Goal: Task Accomplishment & Management: Manage account settings

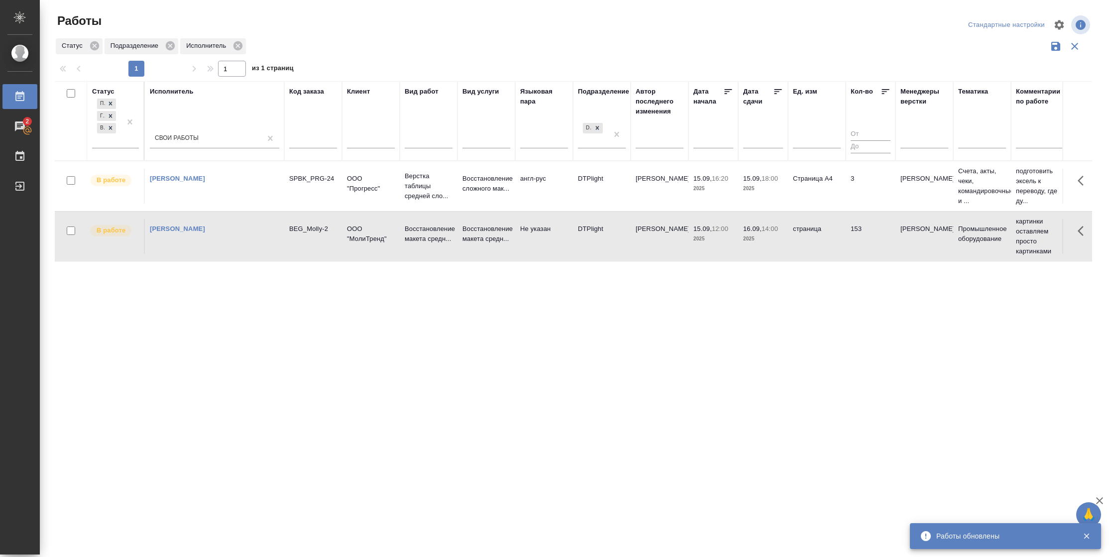
click at [865, 189] on td "3" at bounding box center [870, 186] width 50 height 35
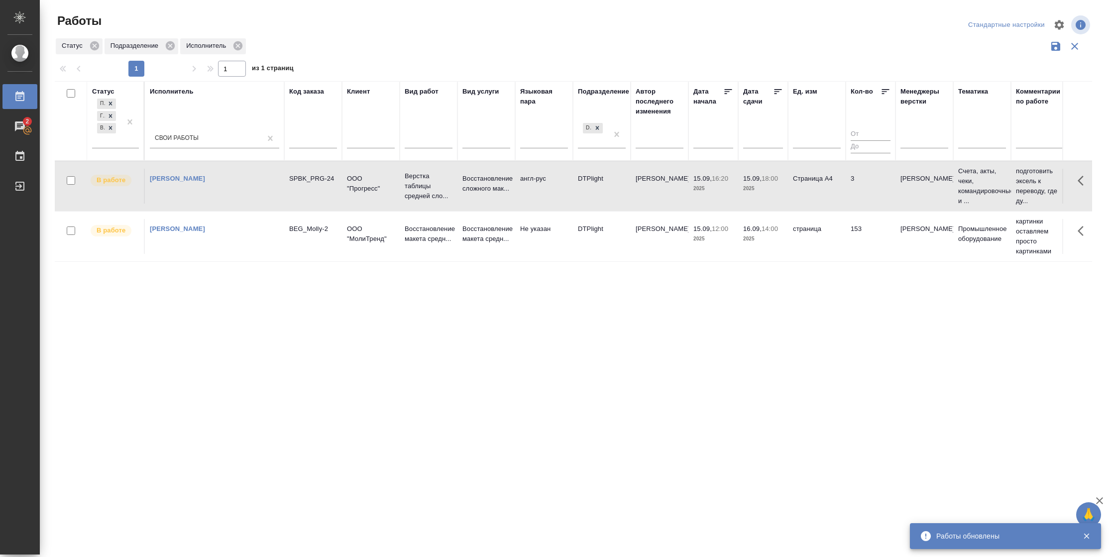
click at [865, 189] on td "3" at bounding box center [870, 186] width 50 height 35
click at [825, 179] on td "Страница А4" at bounding box center [817, 186] width 58 height 35
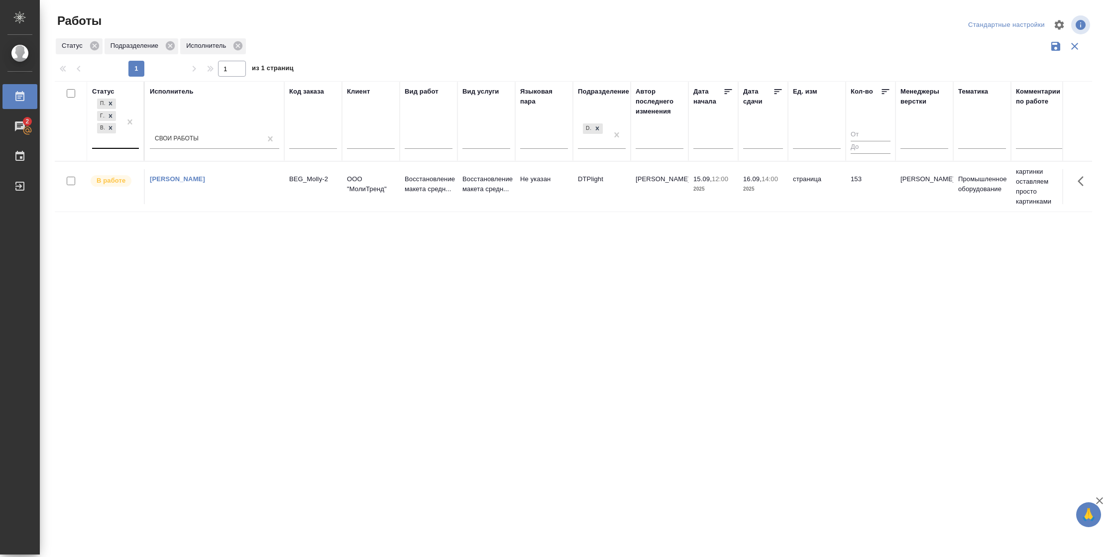
click at [103, 143] on div "Подбор Готов к работе В работе" at bounding box center [106, 122] width 29 height 51
click at [213, 205] on div "Выполнен" at bounding box center [224, 207] width 149 height 18
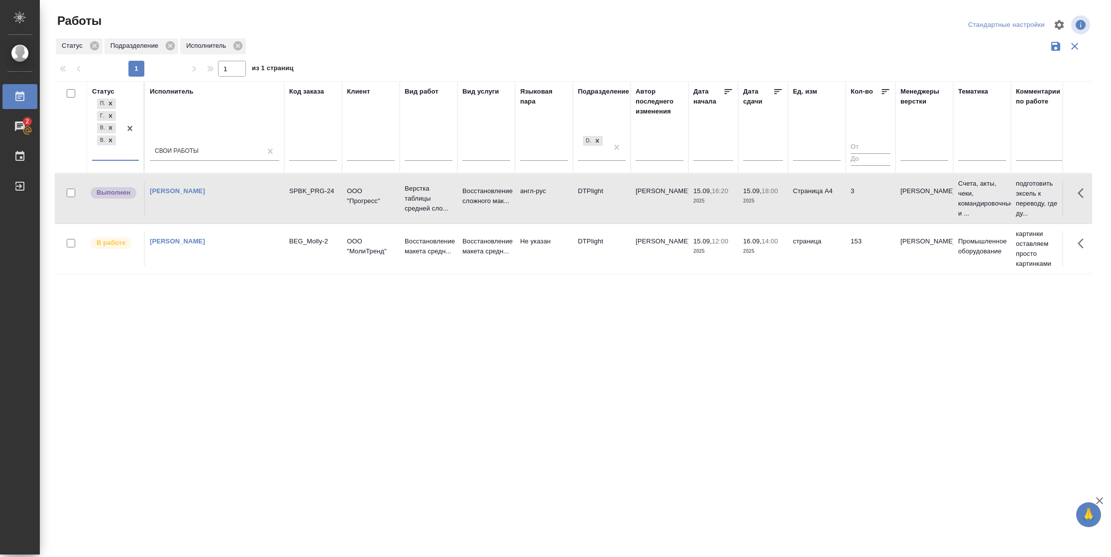
click at [647, 204] on td "Васильева Наталья" at bounding box center [659, 198] width 58 height 35
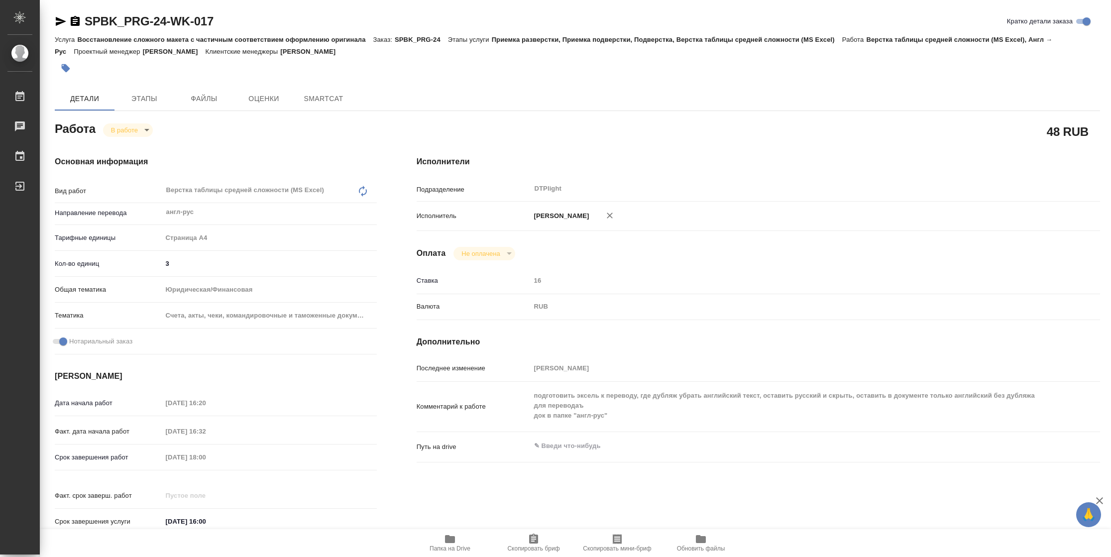
type textarea "x"
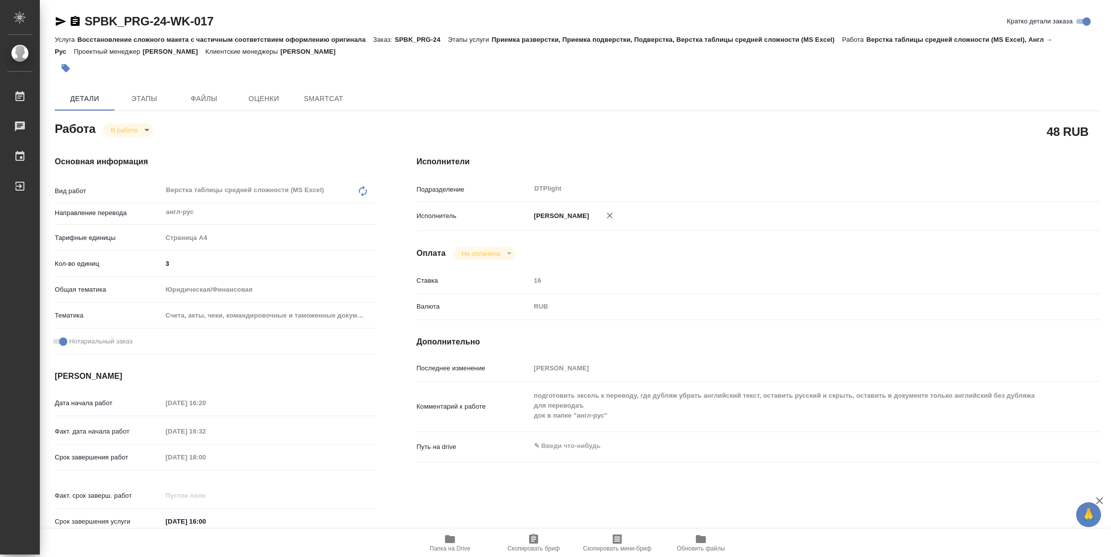
type textarea "x"
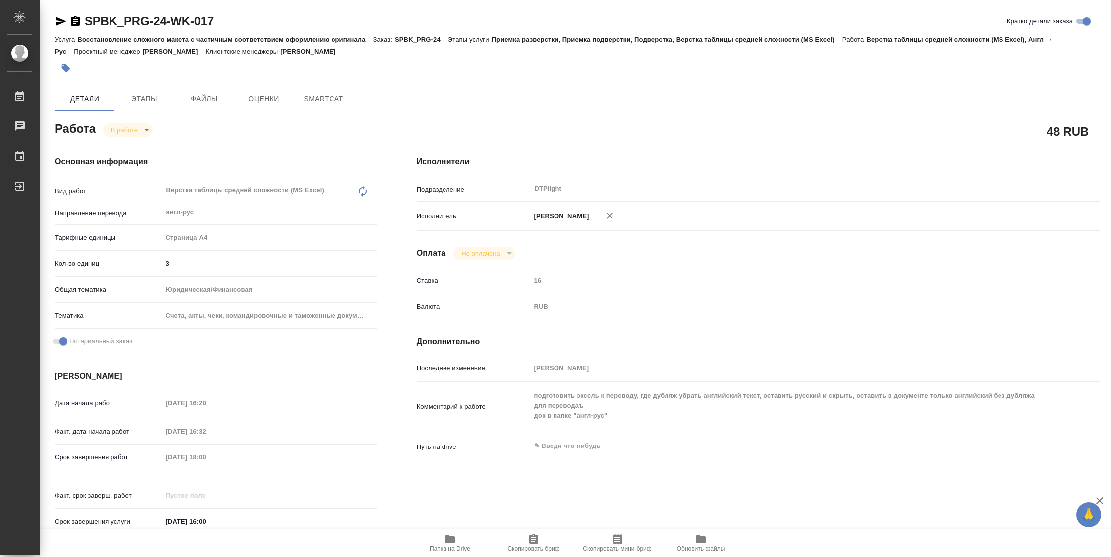
type textarea "x"
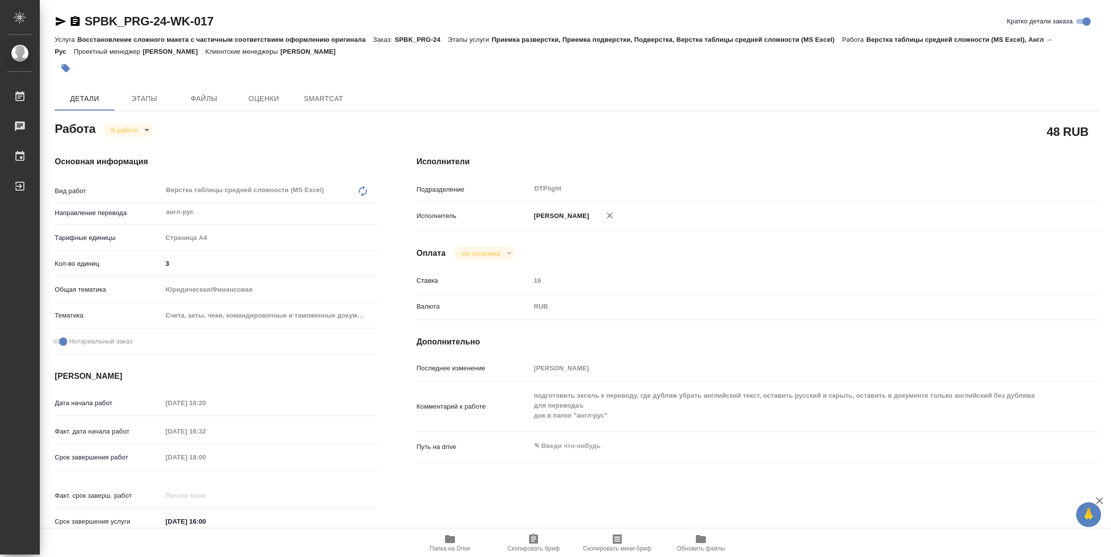
type textarea "x"
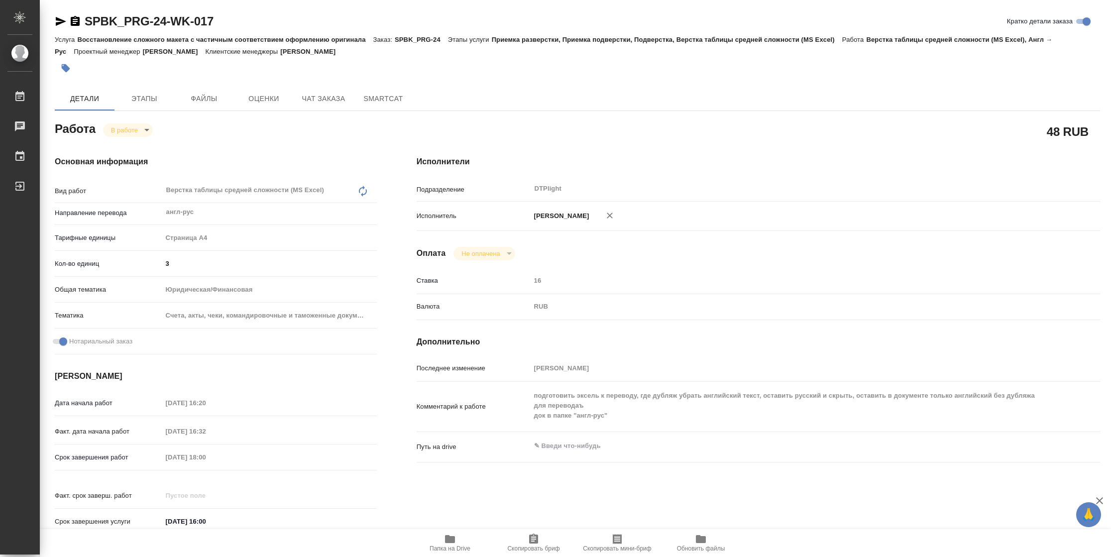
type textarea "x"
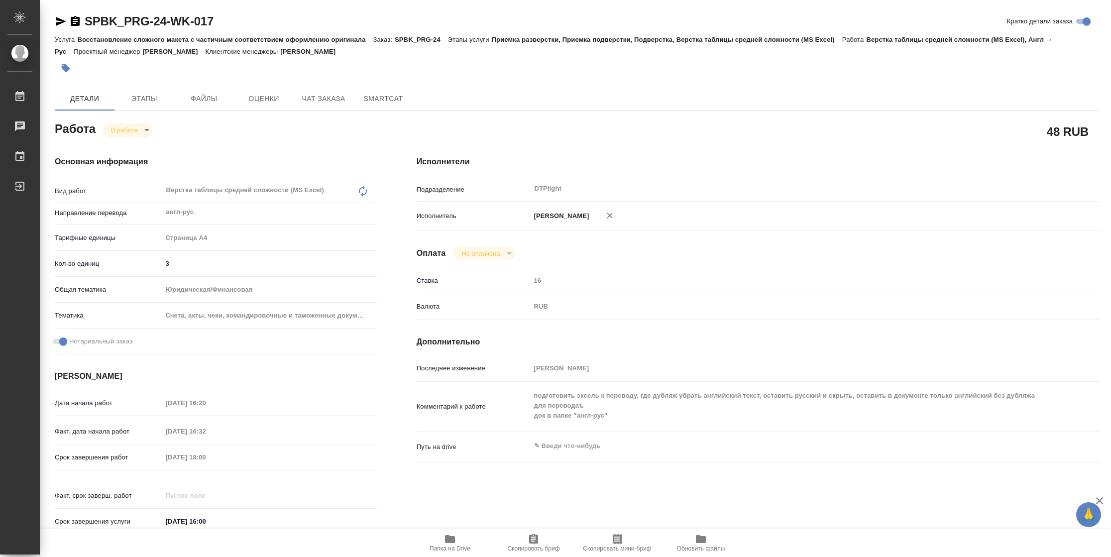
type textarea "x"
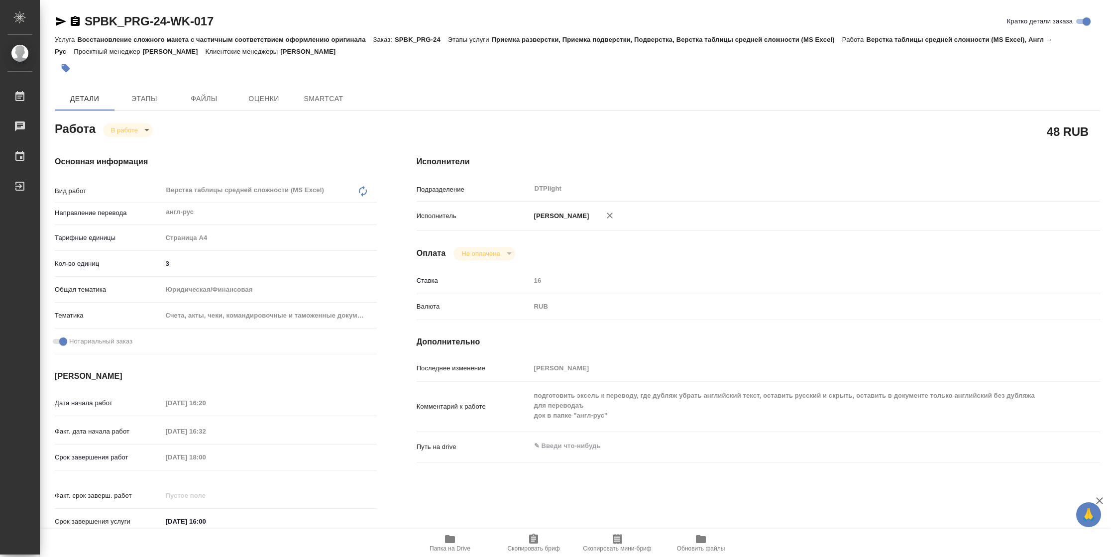
type textarea "x"
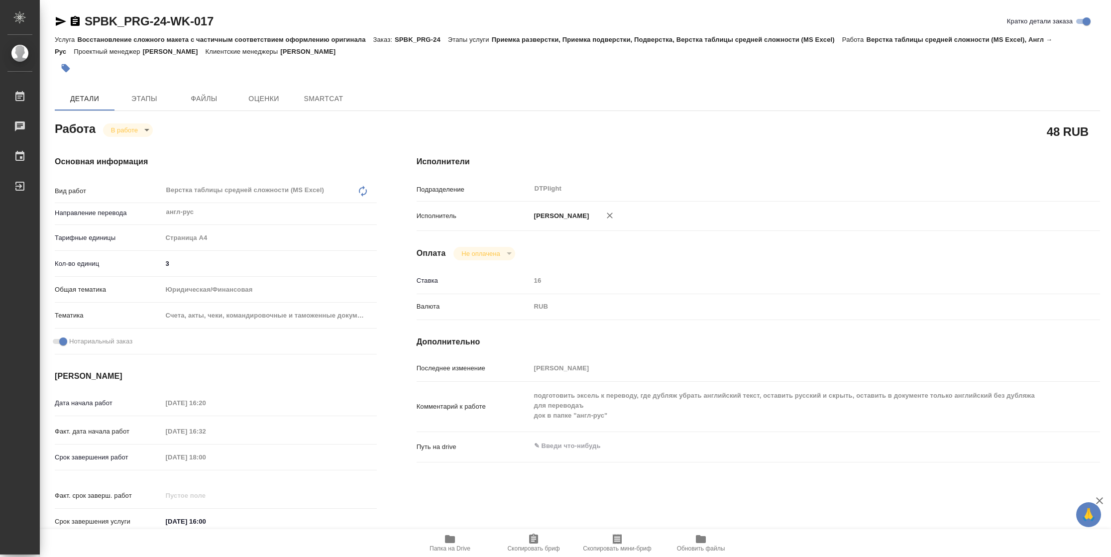
type textarea "x"
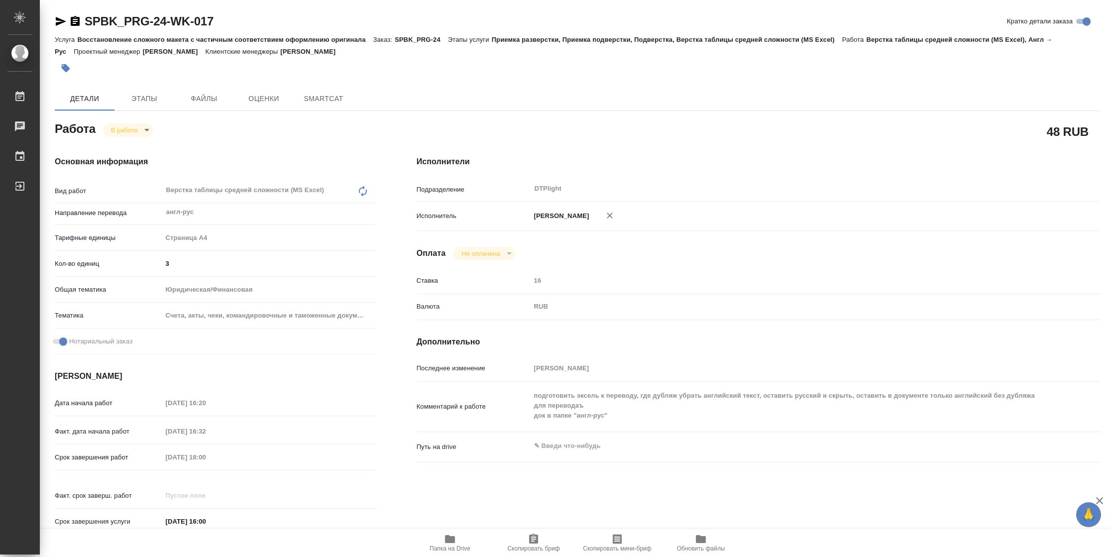
type textarea "x"
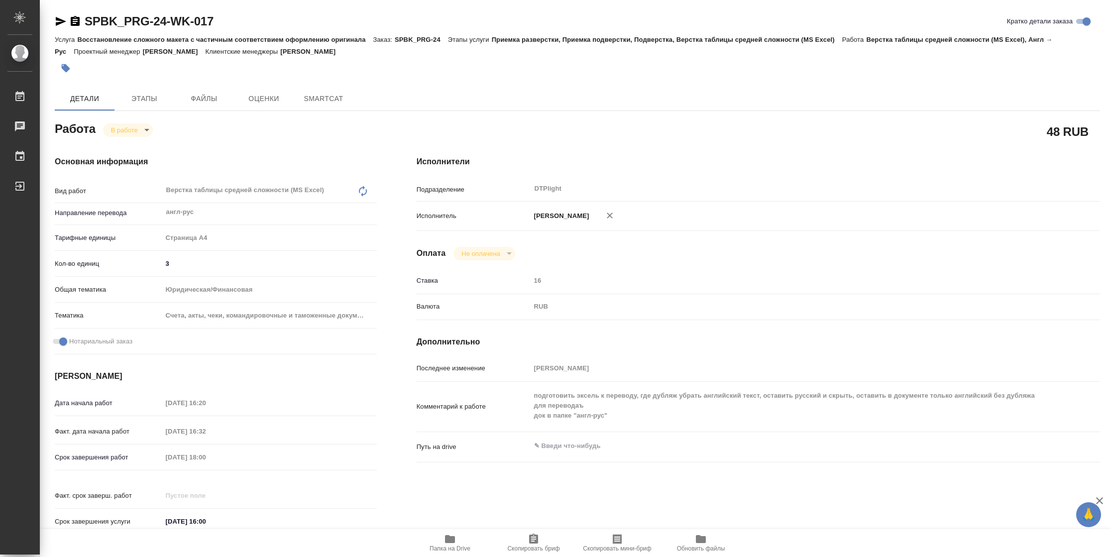
type textarea "x"
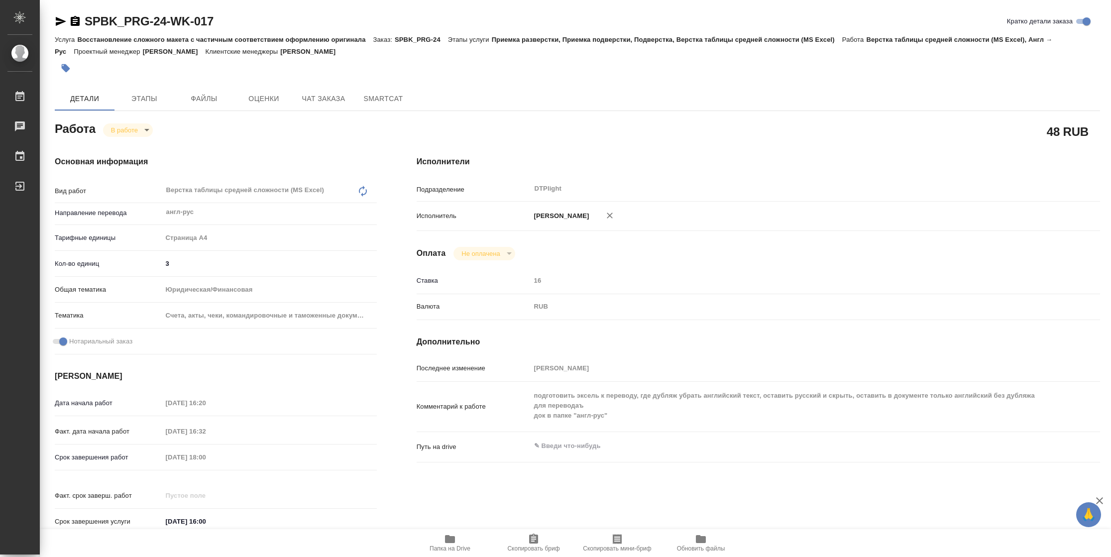
type textarea "x"
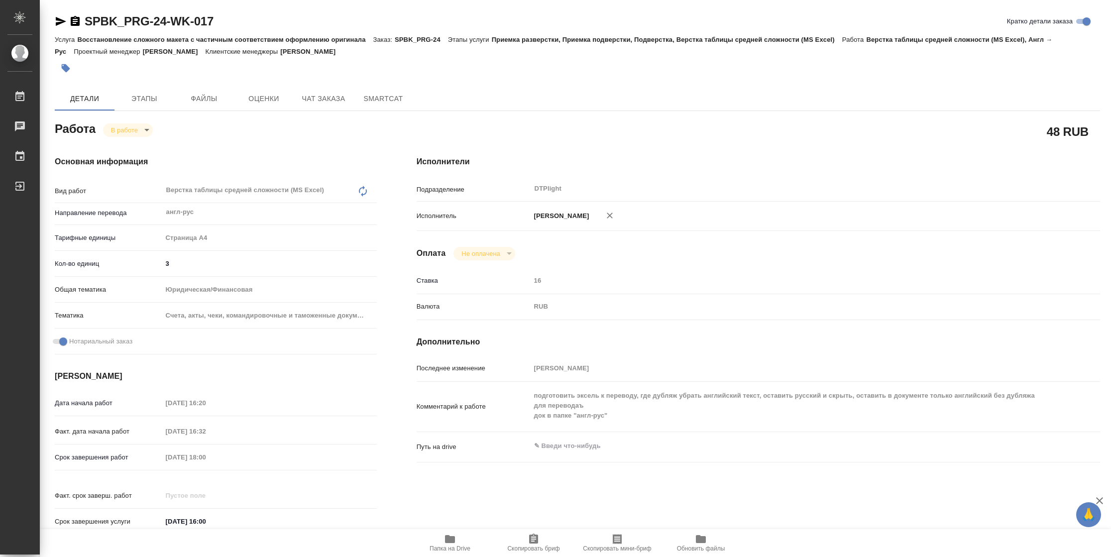
type textarea "x"
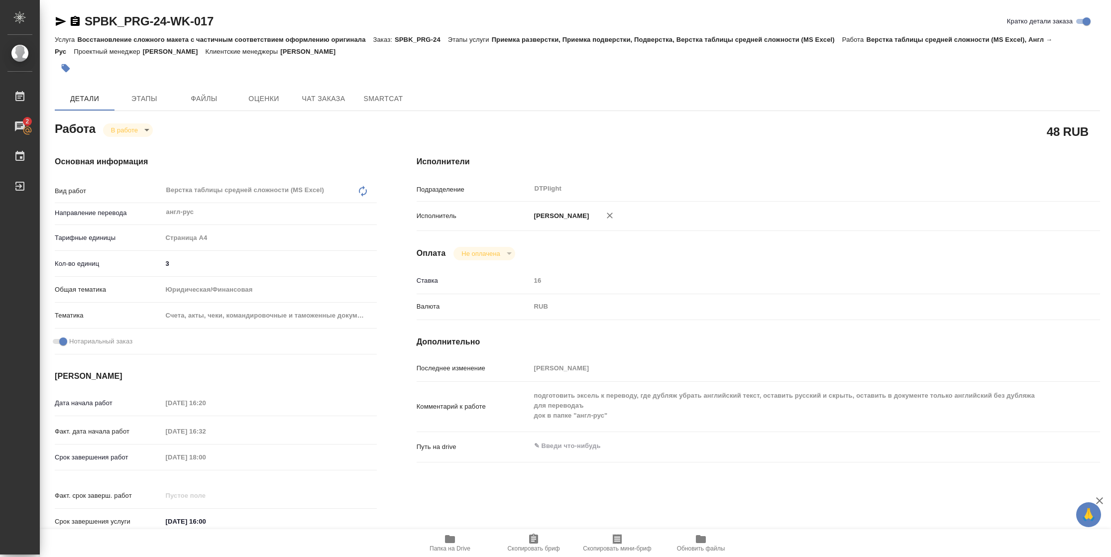
click at [455, 548] on span "Папка на Drive" at bounding box center [449, 548] width 41 height 7
click at [460, 541] on span "Папка на Drive" at bounding box center [450, 542] width 72 height 19
click at [58, 20] on icon "button" at bounding box center [61, 21] width 10 height 9
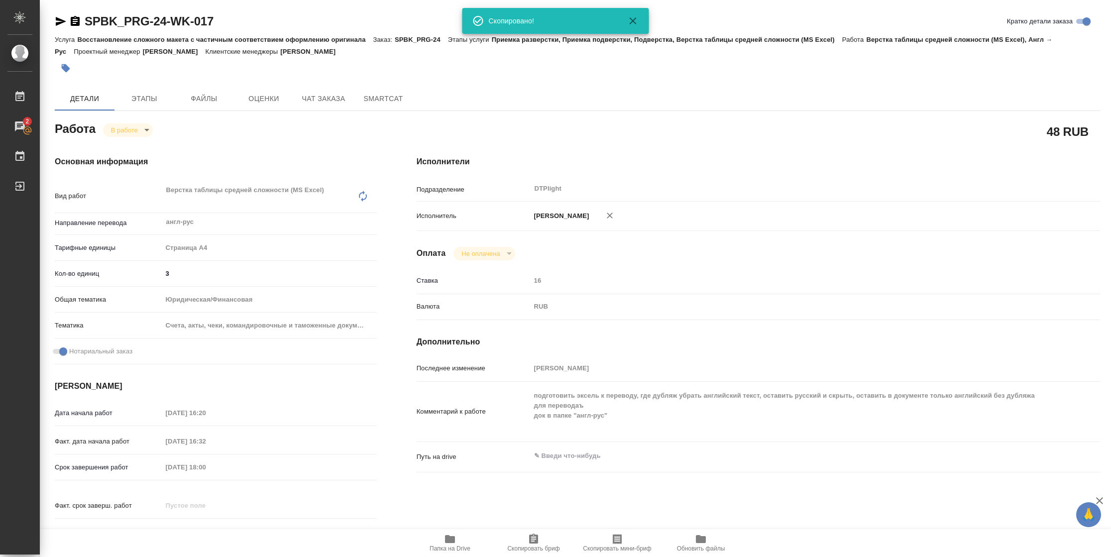
type textarea "x"
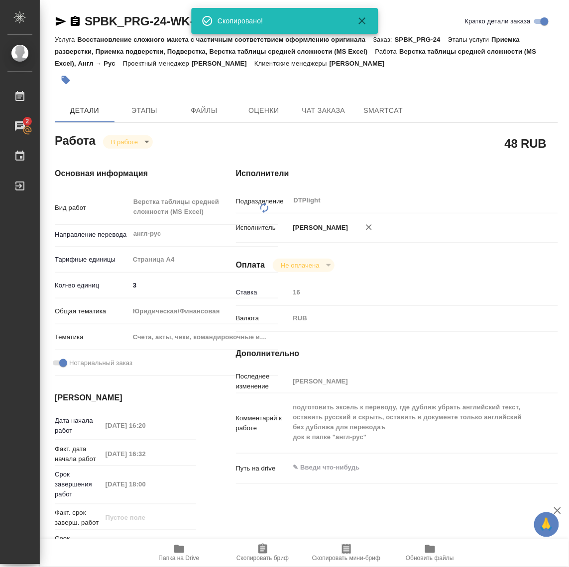
type textarea "x"
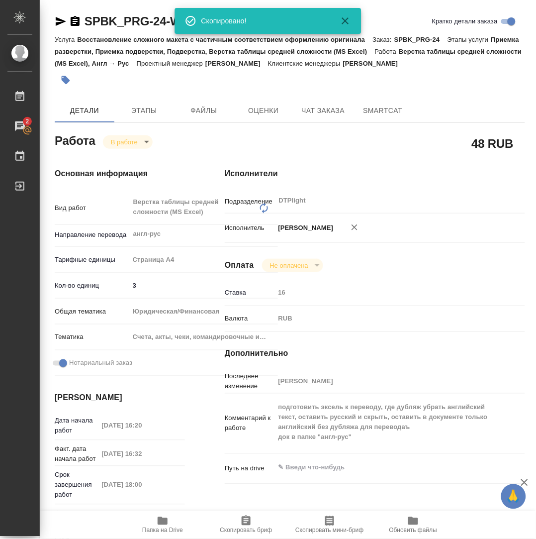
type textarea "x"
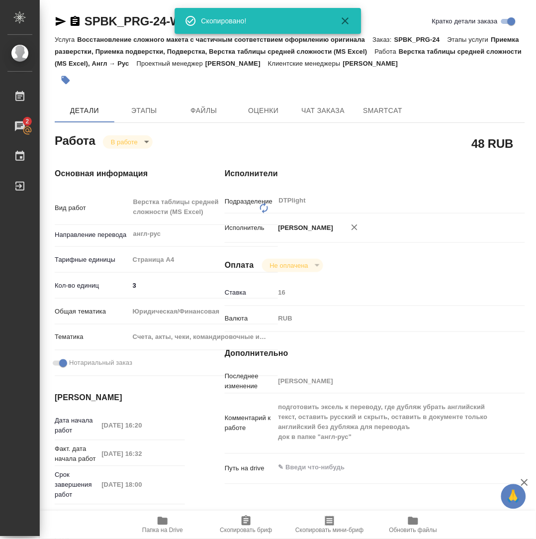
type textarea "x"
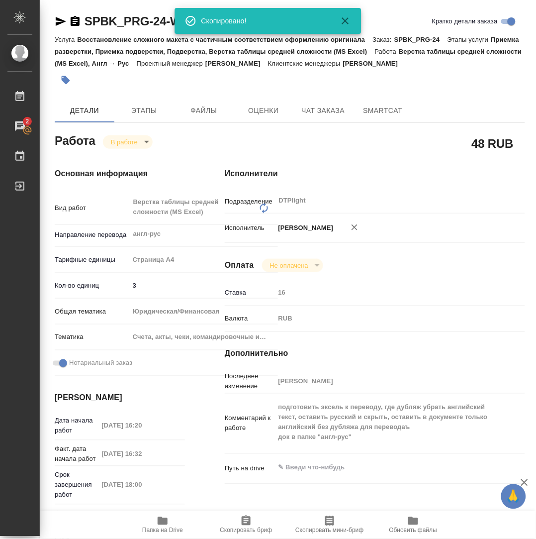
type textarea "x"
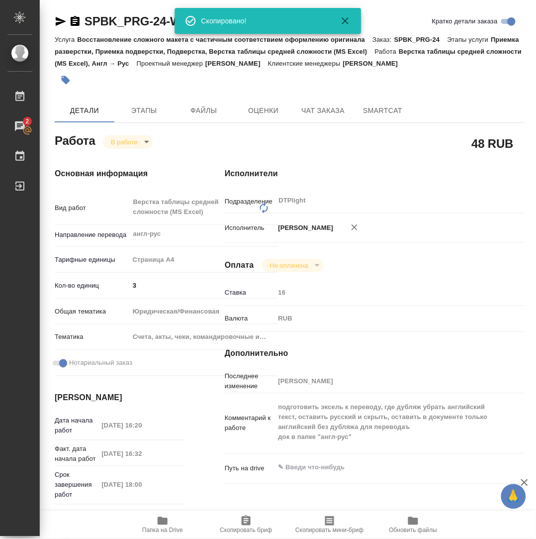
type textarea "x"
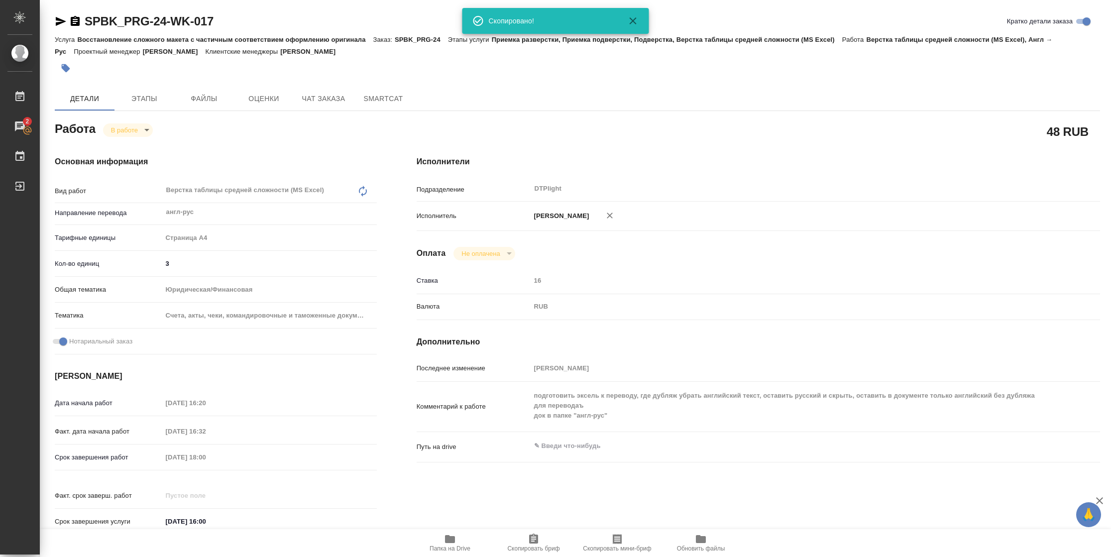
type textarea "x"
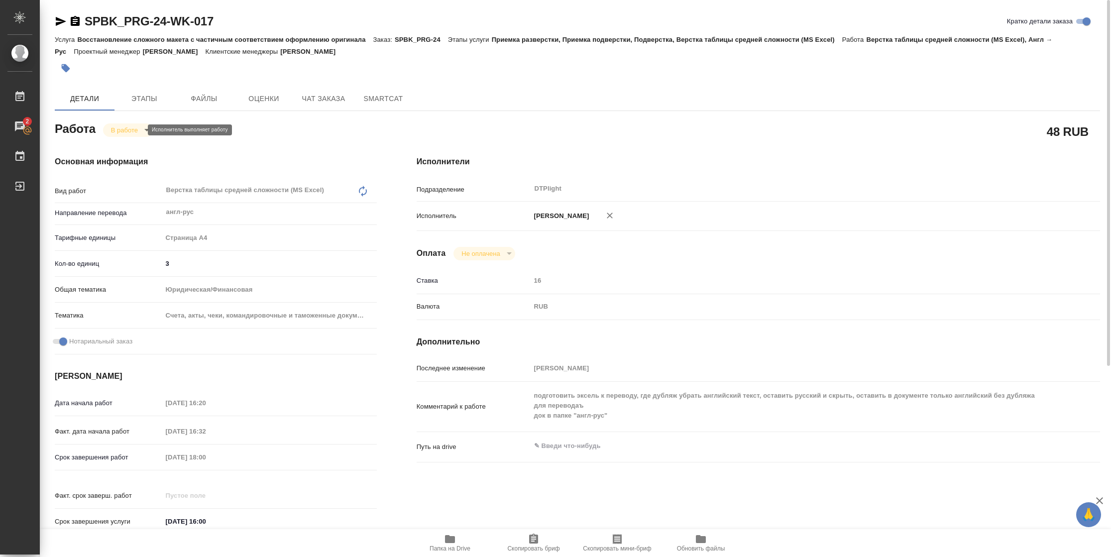
click at [136, 129] on body "🙏 .cls-1 fill:#fff; AWATERA Vasilyeva Natalia Работы 2 Чаты График Выйти SPBK_P…" at bounding box center [555, 278] width 1111 height 557
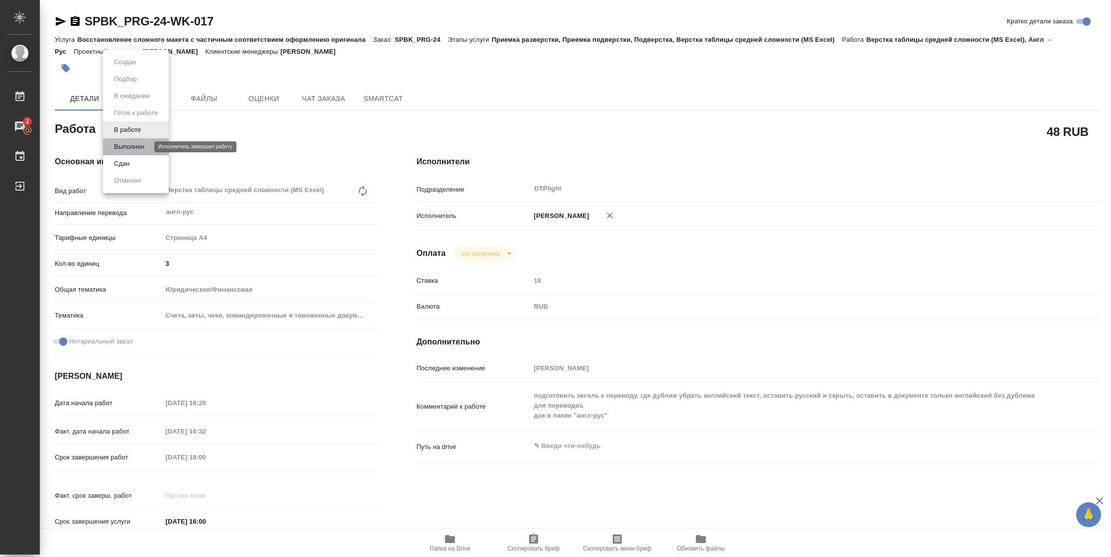
click at [140, 144] on button "Выполнен" at bounding box center [129, 146] width 36 height 11
type textarea "x"
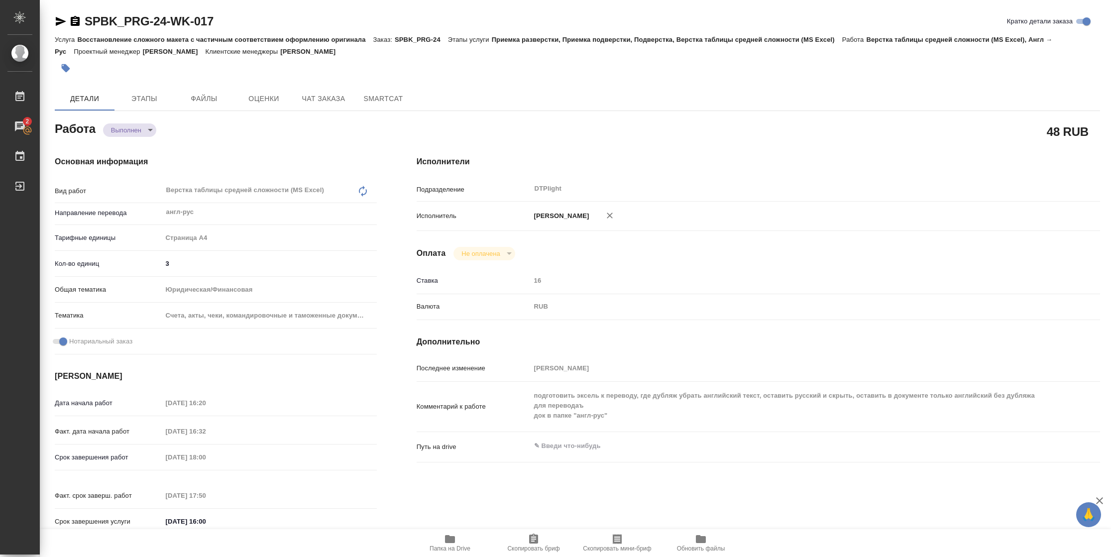
type textarea "x"
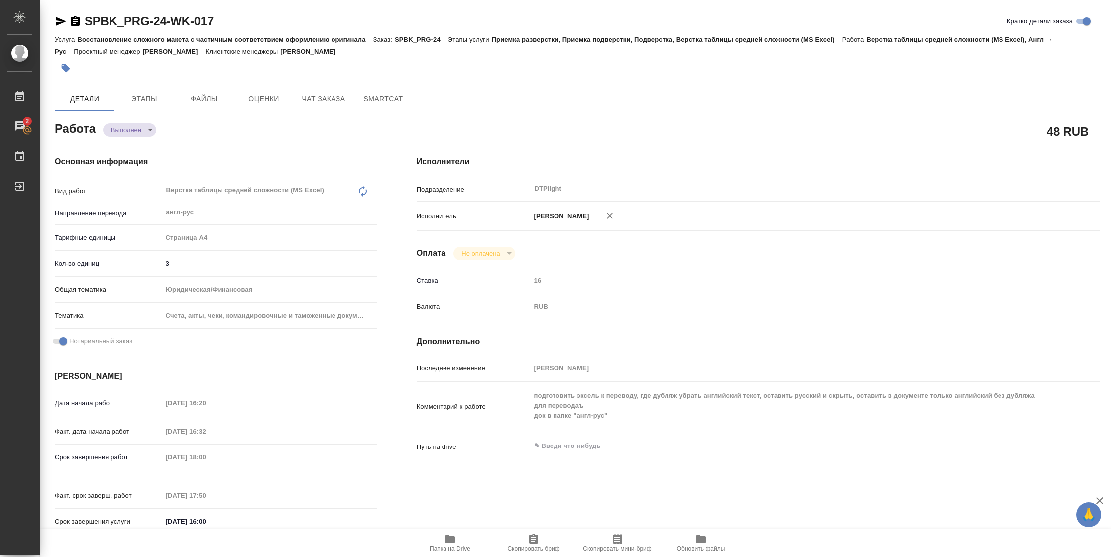
type textarea "x"
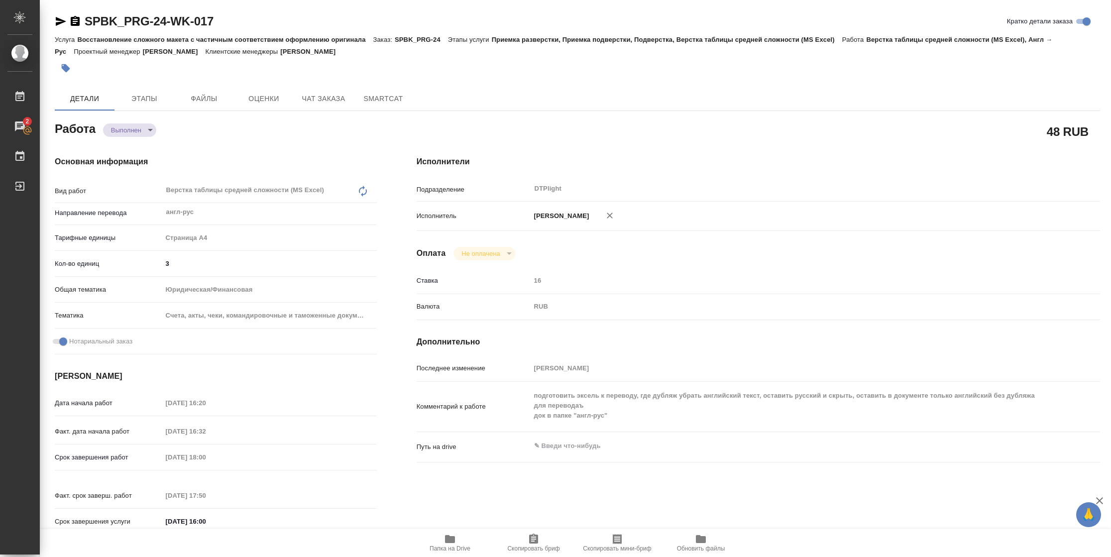
type textarea "x"
drag, startPoint x: 61, startPoint y: 22, endPoint x: 83, endPoint y: 20, distance: 22.0
click at [61, 22] on icon "button" at bounding box center [61, 21] width 10 height 9
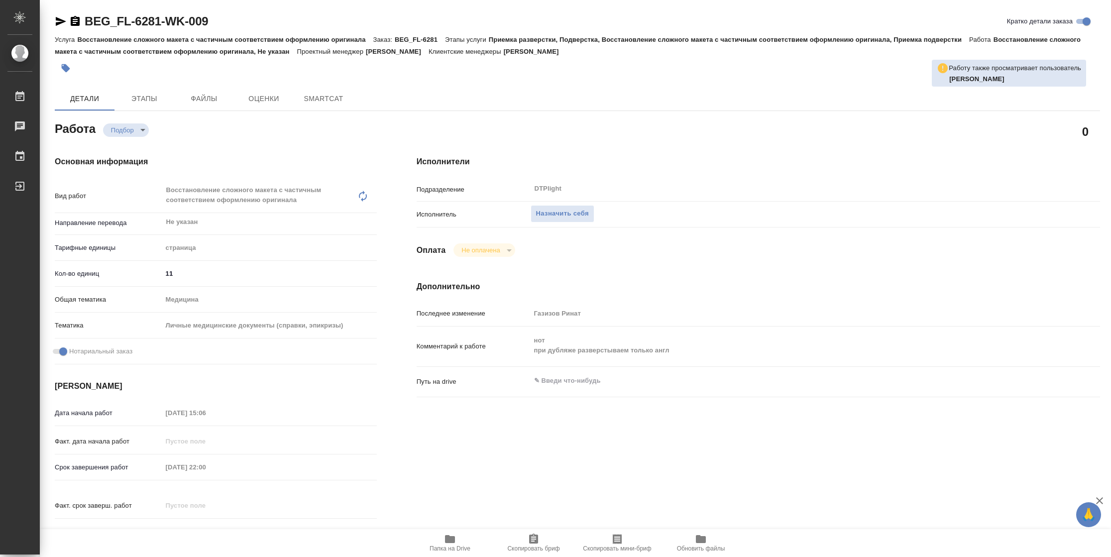
type textarea "x"
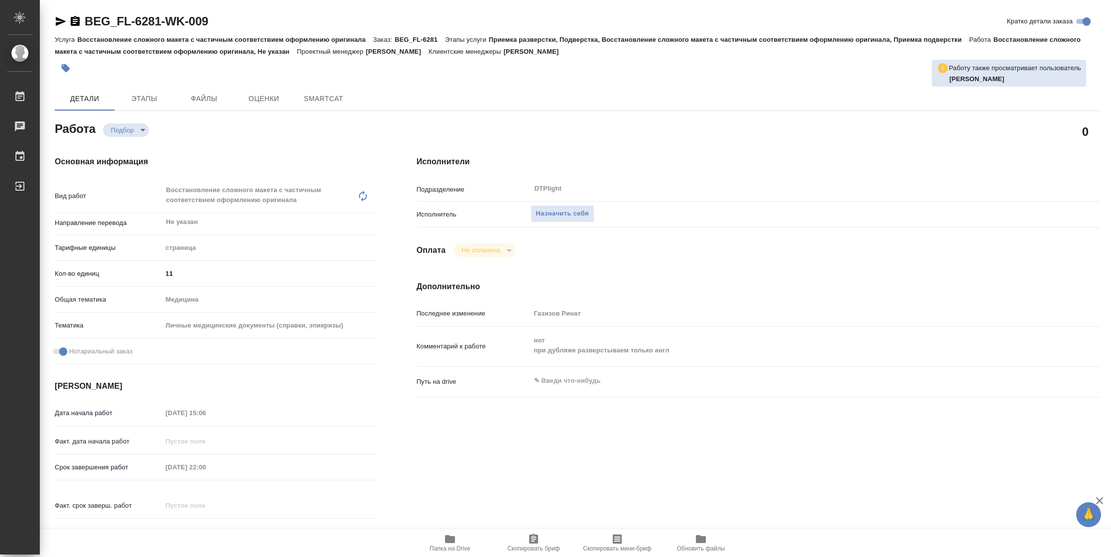
type textarea "x"
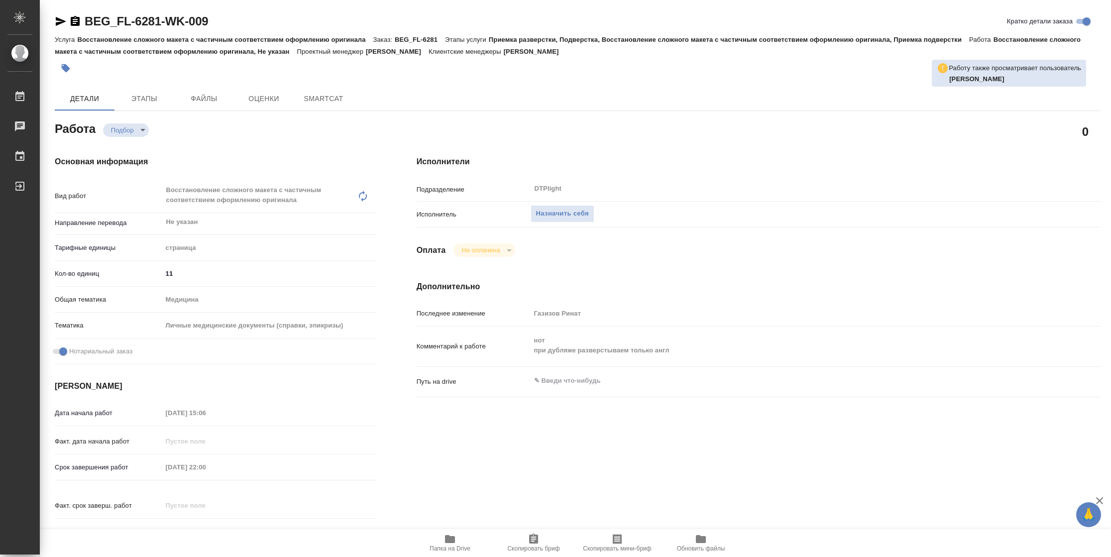
type textarea "x"
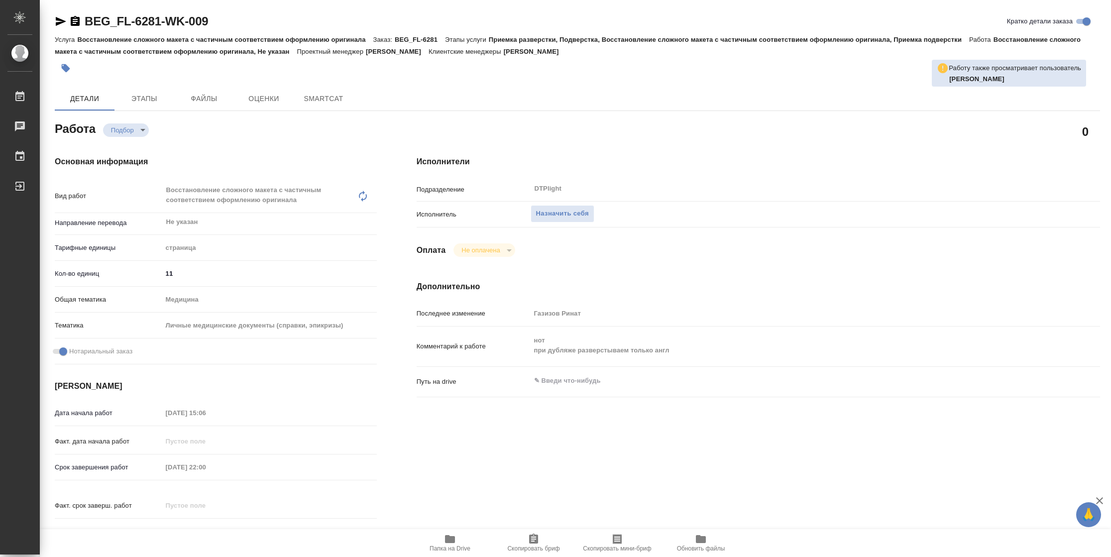
type textarea "x"
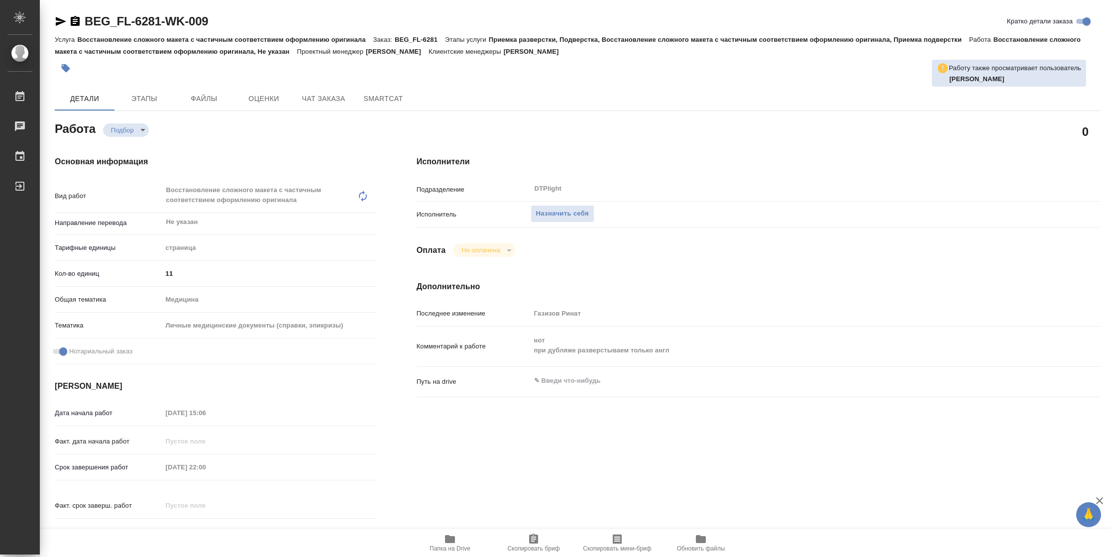
click at [452, 545] on span "Папка на Drive" at bounding box center [449, 548] width 41 height 7
type textarea "x"
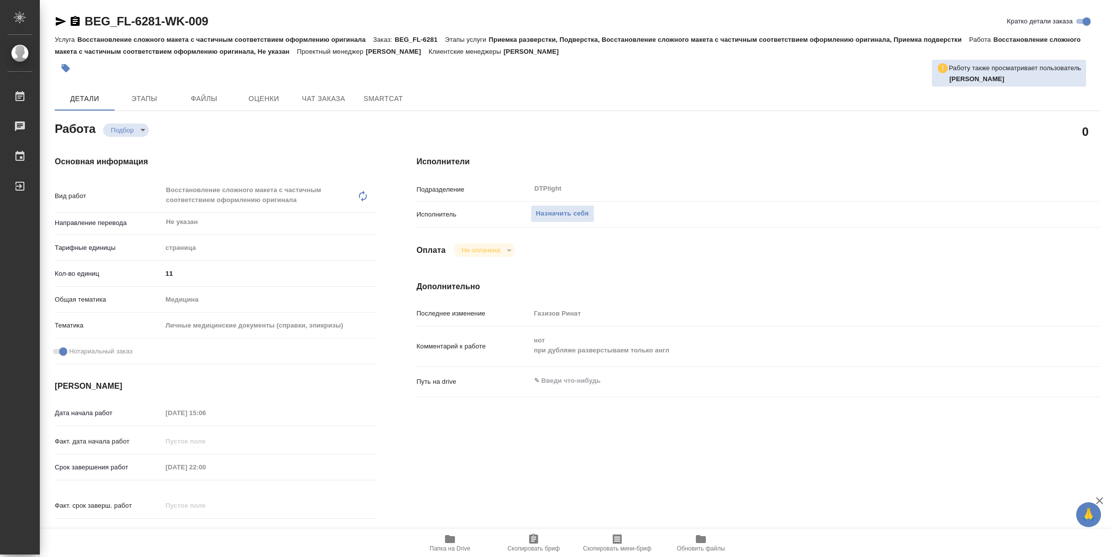
type textarea "x"
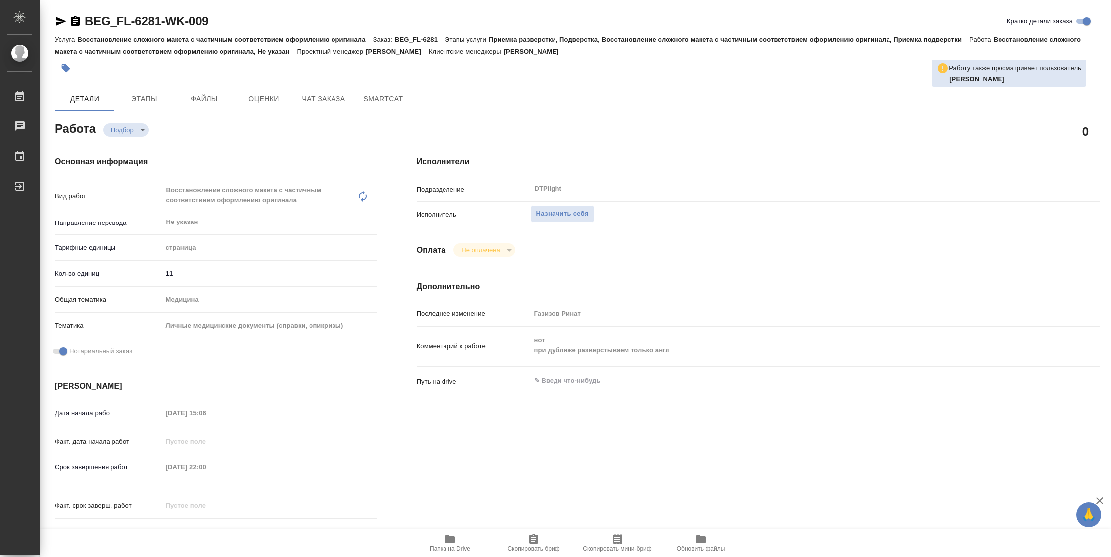
type textarea "x"
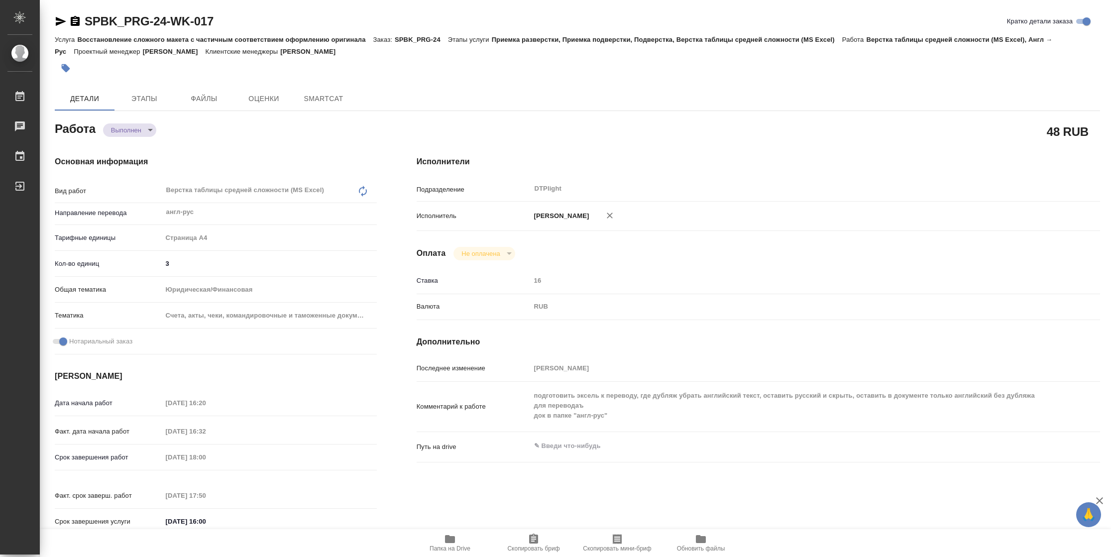
type textarea "x"
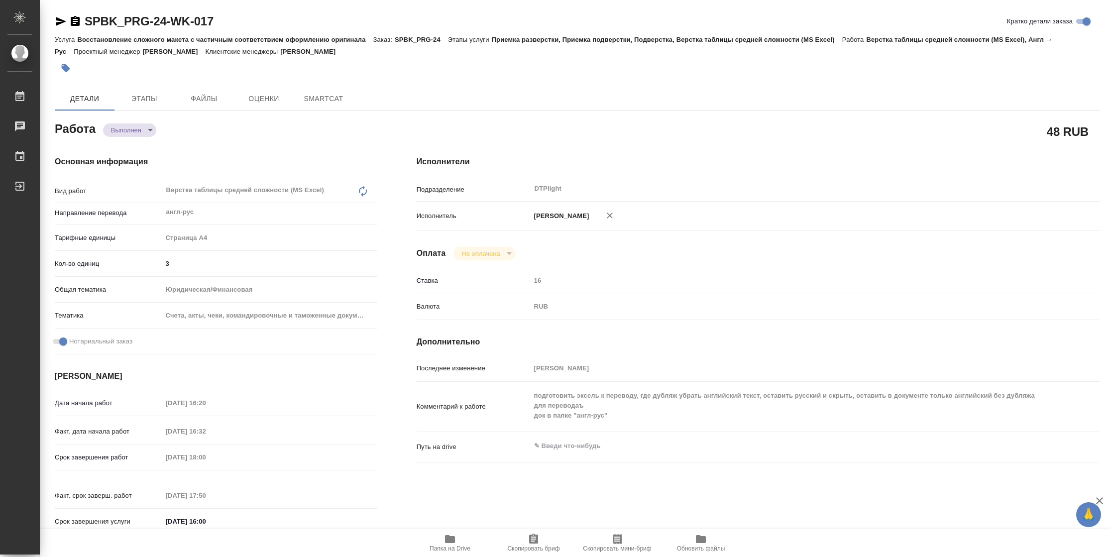
type textarea "x"
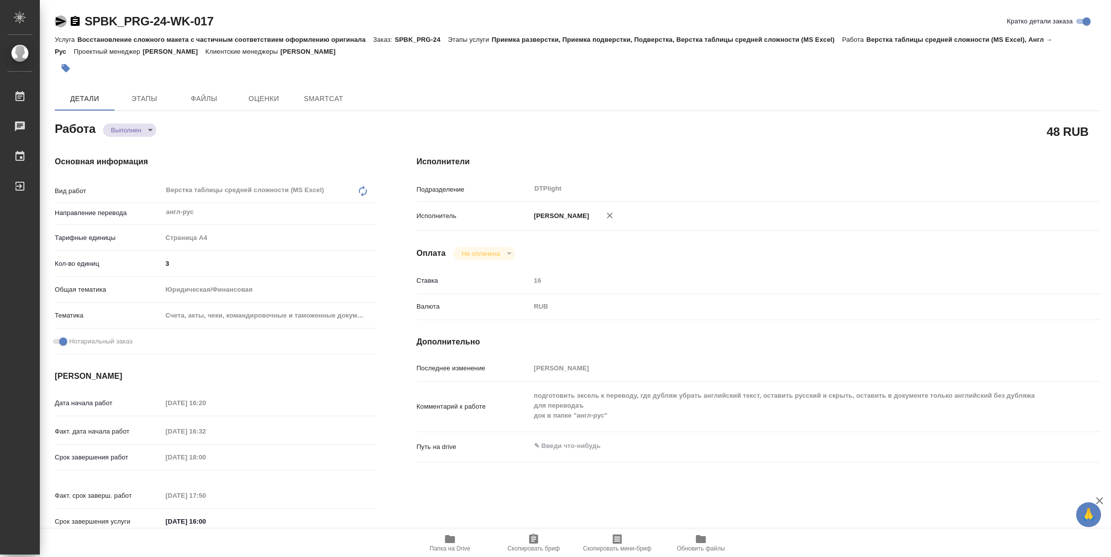
drag, startPoint x: 60, startPoint y: 26, endPoint x: 71, endPoint y: 26, distance: 10.4
click at [60, 26] on icon "button" at bounding box center [61, 21] width 12 height 12
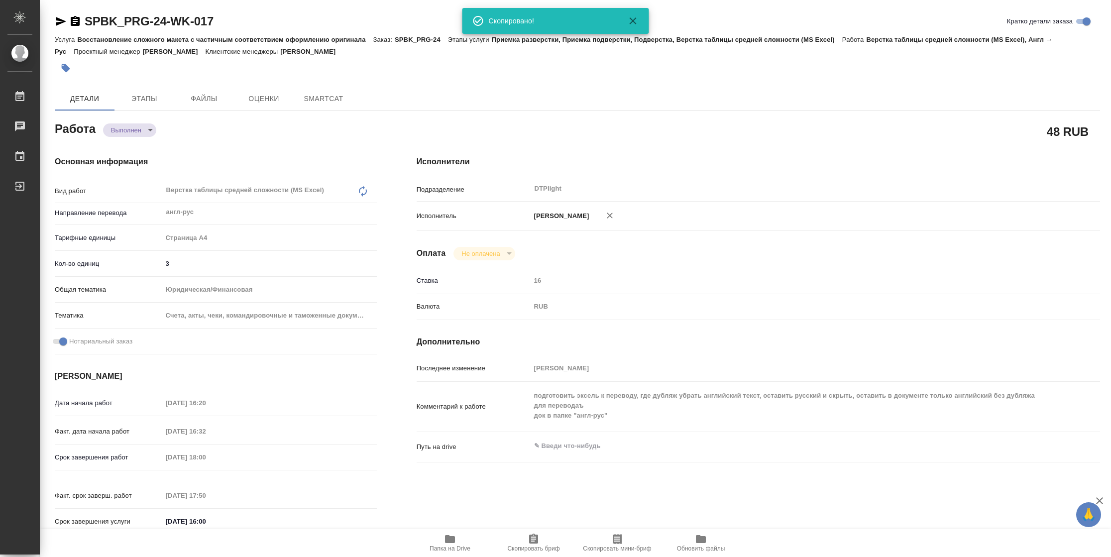
type textarea "x"
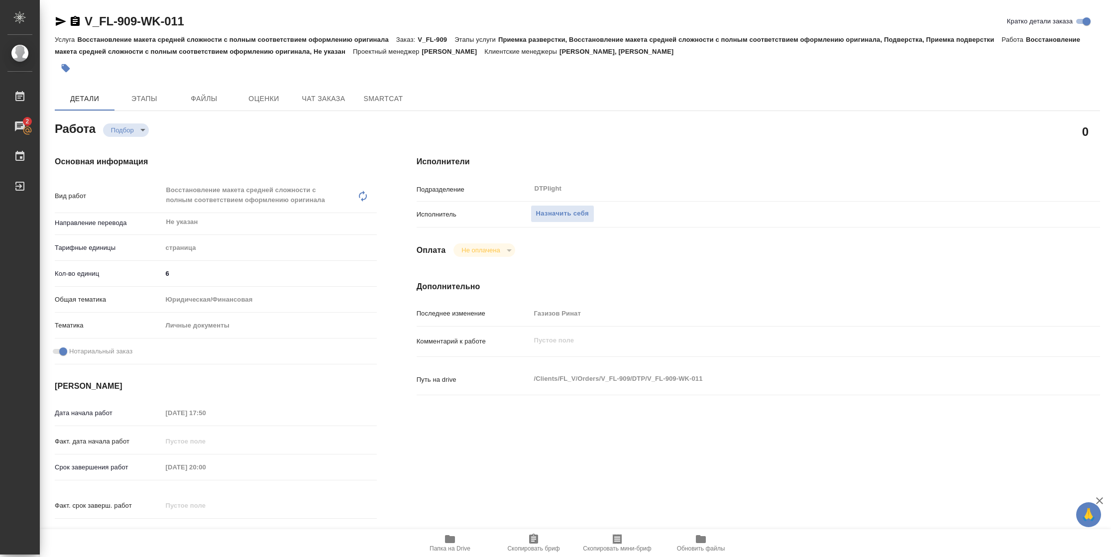
click at [449, 371] on icon "button" at bounding box center [450, 539] width 10 height 8
